Goal: Book appointment/travel/reservation

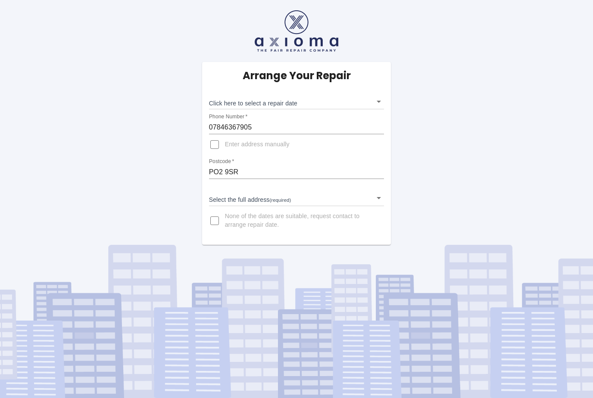
click at [365, 102] on body "Arrange Your Repair Click here to select a repair date ​ Phone Number   * 07846…" at bounding box center [296, 199] width 593 height 398
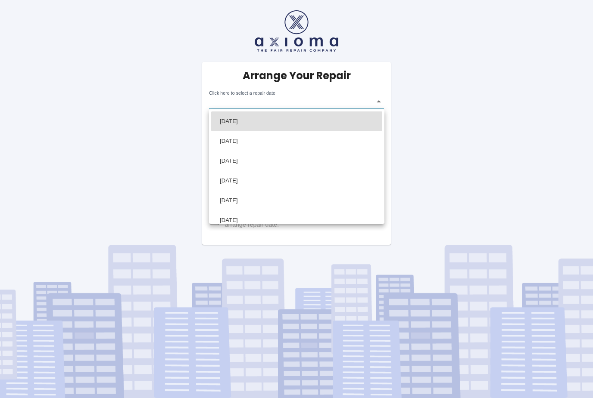
click at [378, 101] on div at bounding box center [296, 199] width 593 height 398
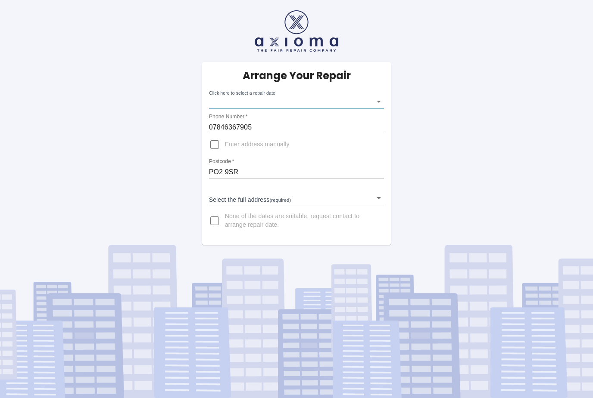
click at [365, 198] on body "Arrange Your Repair Click here to select a repair date ​ Phone Number   * 07846…" at bounding box center [296, 199] width 593 height 398
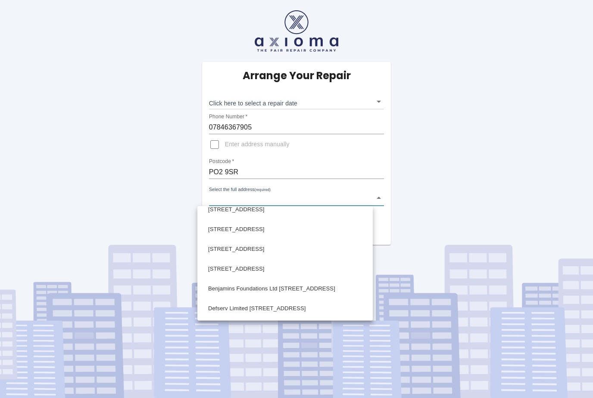
scroll to position [821, 0]
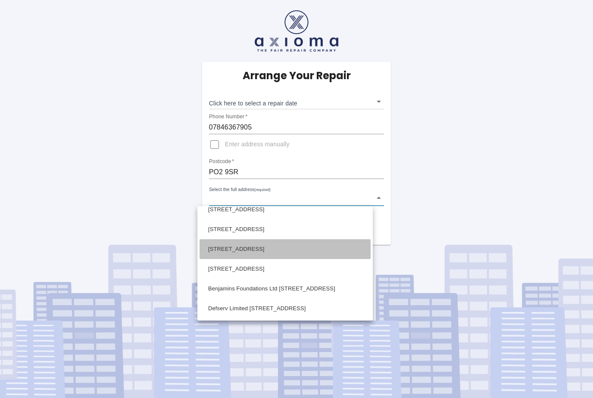
click at [266, 251] on li "[STREET_ADDRESS]" at bounding box center [284, 250] width 171 height 20
type input "[STREET_ADDRESS]"
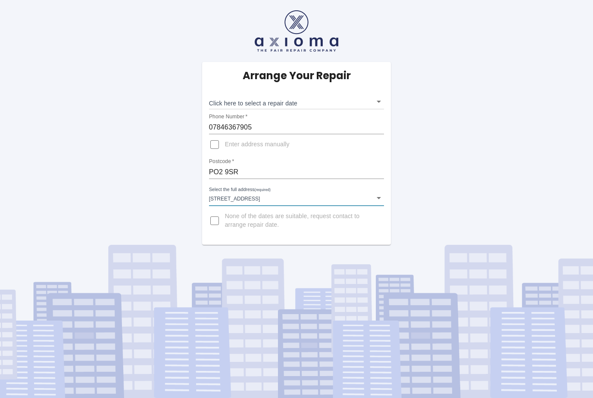
click at [370, 105] on body "Arrange Your Repair Click here to select a repair date ​ Phone Number   * 07846…" at bounding box center [296, 199] width 593 height 398
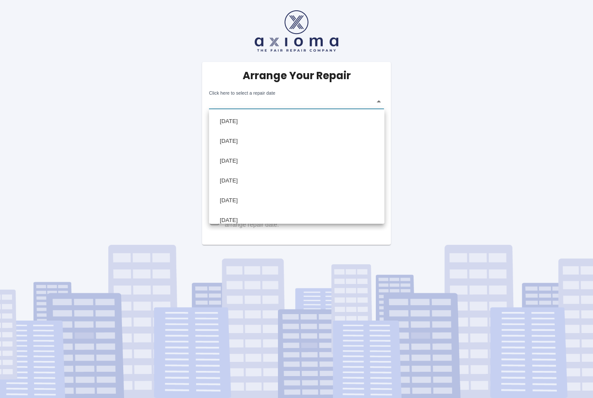
scroll to position [0, 0]
click at [315, 271] on div at bounding box center [296, 199] width 593 height 398
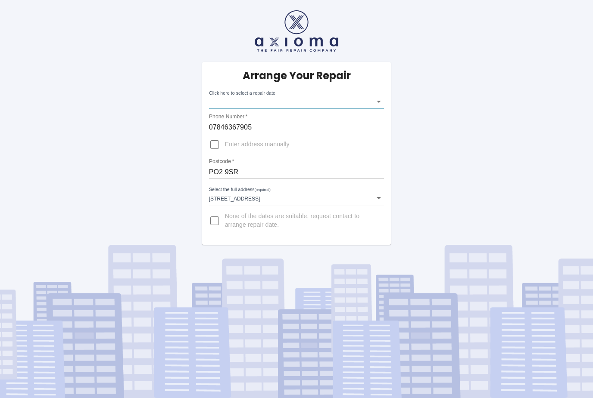
click at [315, 270] on div "[DATE] [DATE] [DATE] [DATE] [DATE] [DATE] [DATE] [DATE]" at bounding box center [296, 199] width 593 height 398
click at [217, 225] on input "None of the dates are suitable, request contact to arrange repair date." at bounding box center [214, 221] width 21 height 21
checkbox input "true"
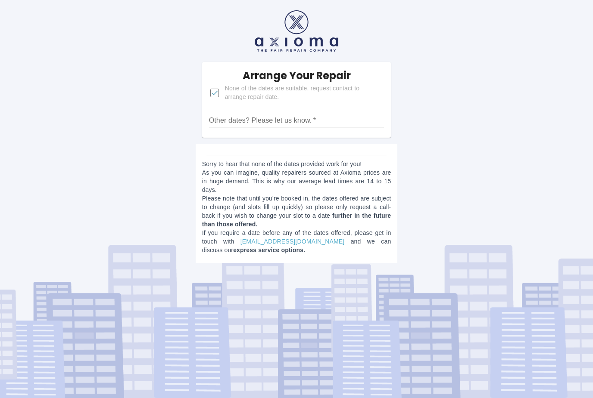
click at [311, 121] on input "Other dates? Please let us know.   *" at bounding box center [296, 121] width 175 height 14
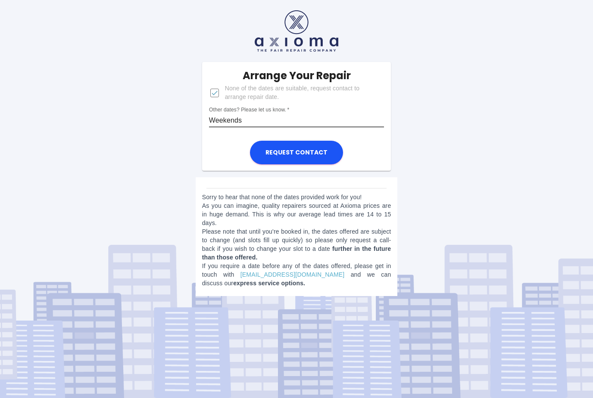
type input "Weekends"
click at [309, 147] on button "Request contact" at bounding box center [296, 153] width 93 height 24
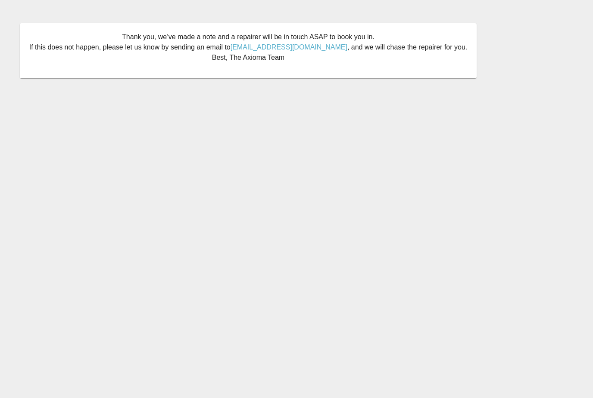
scroll to position [28, 0]
